Goal: Transaction & Acquisition: Purchase product/service

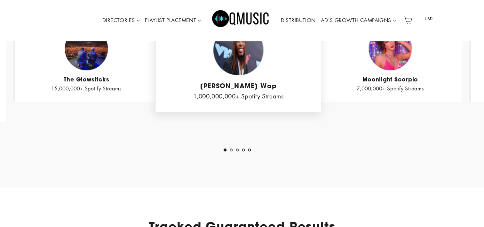
scroll to position [896, 0]
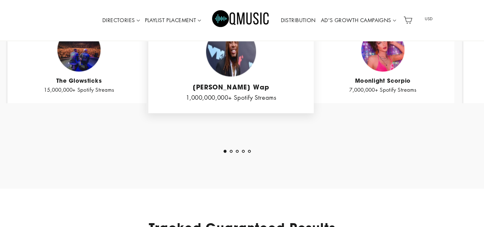
drag, startPoint x: 259, startPoint y: 87, endPoint x: 251, endPoint y: 88, distance: 7.4
click at [251, 88] on cite "[PERSON_NAME] Wap" at bounding box center [231, 88] width 144 height 8
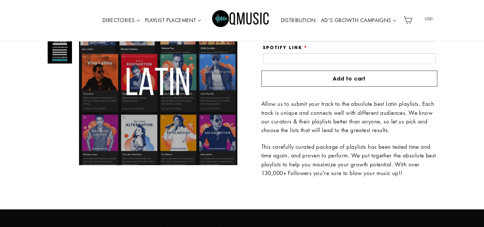
scroll to position [128, 0]
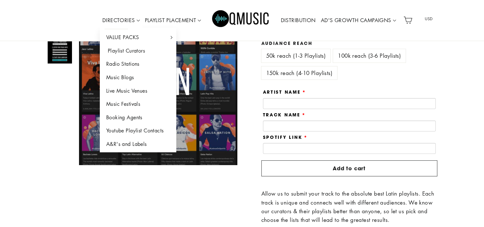
click at [134, 52] on link "Playlist Curators" at bounding box center [138, 50] width 77 height 13
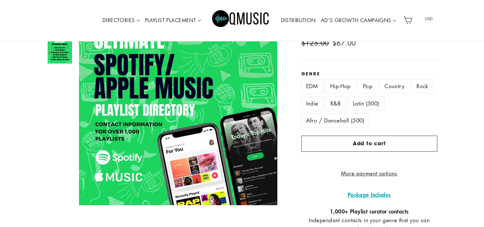
scroll to position [108, 0]
click at [365, 105] on label "Latin (500)" at bounding box center [366, 102] width 36 height 13
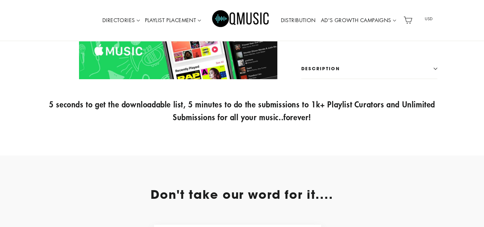
scroll to position [418, 0]
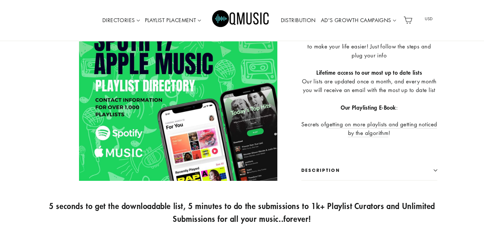
click at [434, 172] on icon "button" at bounding box center [436, 170] width 4 height 4
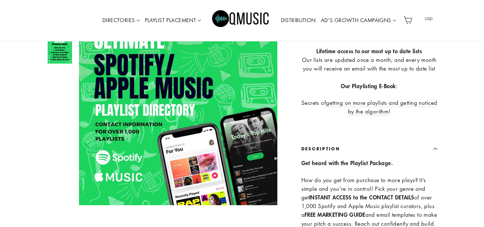
scroll to position [482, 0]
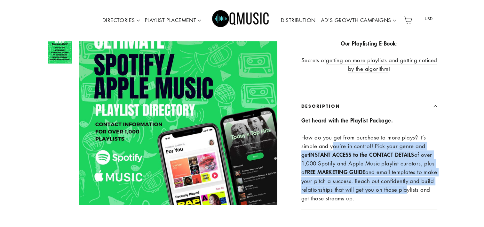
drag, startPoint x: 332, startPoint y: 152, endPoint x: 418, endPoint y: 191, distance: 93.6
click at [418, 191] on p "How do you get from purchase to more plays? It’s simple and you’re in control! …" at bounding box center [369, 168] width 136 height 70
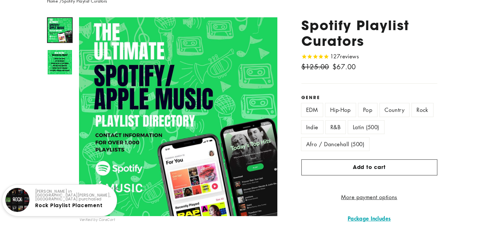
scroll to position [34, 0]
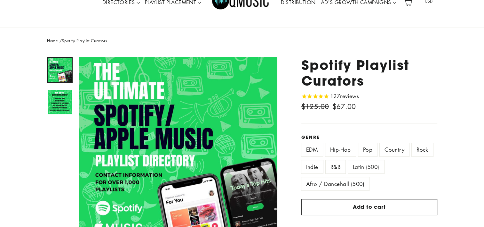
click at [322, 96] on icon "Rated 4.8 out of 5 stars 127 reviews" at bounding box center [320, 96] width 5 height 9
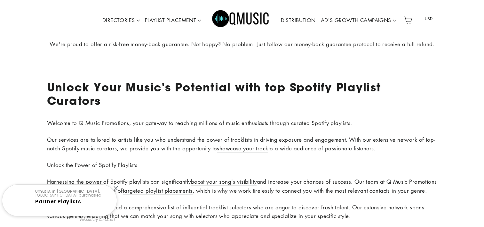
scroll to position [2139, 0]
